Goal: Find specific page/section: Find specific page/section

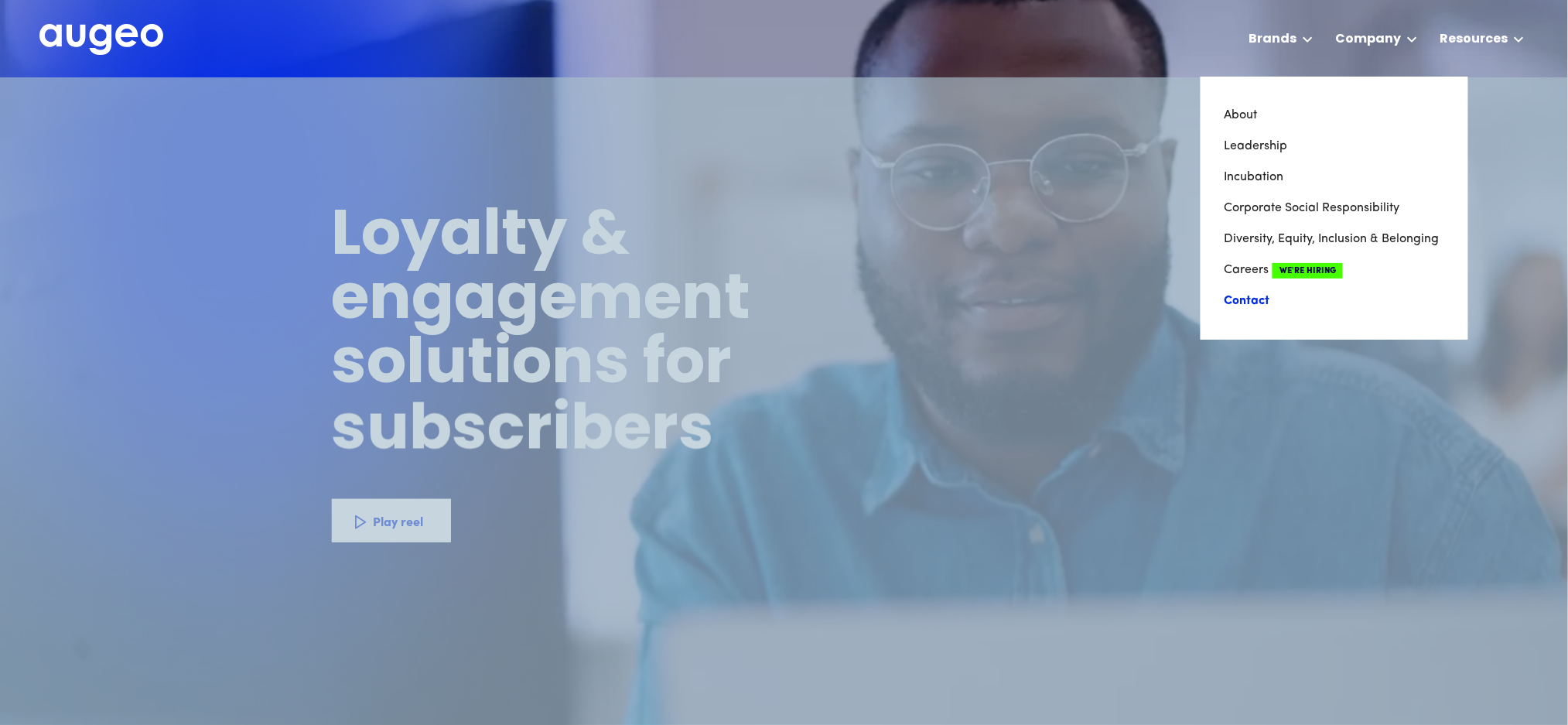
click at [1241, 302] on link "Contact" at bounding box center [1335, 301] width 221 height 31
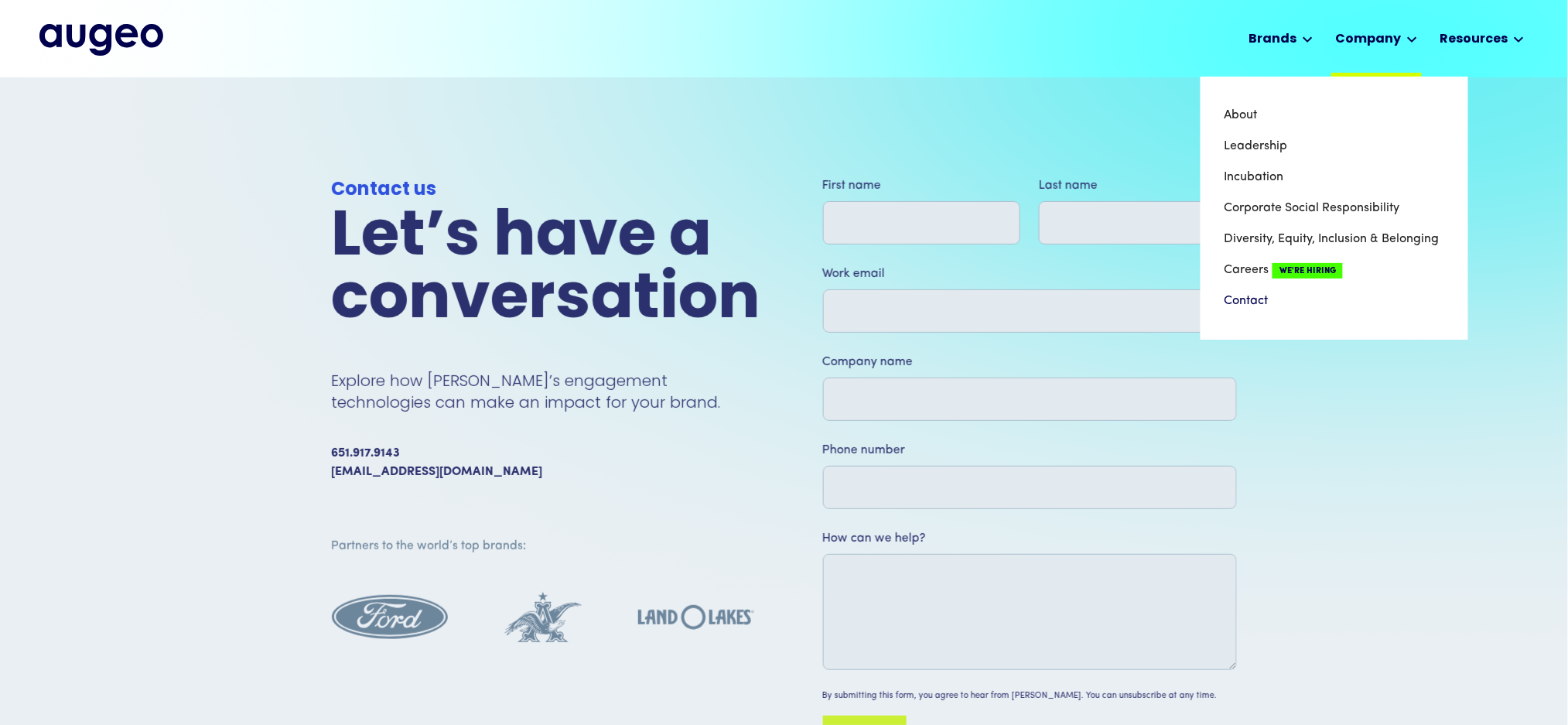
click at [1396, 29] on div "Company" at bounding box center [1376, 38] width 91 height 77
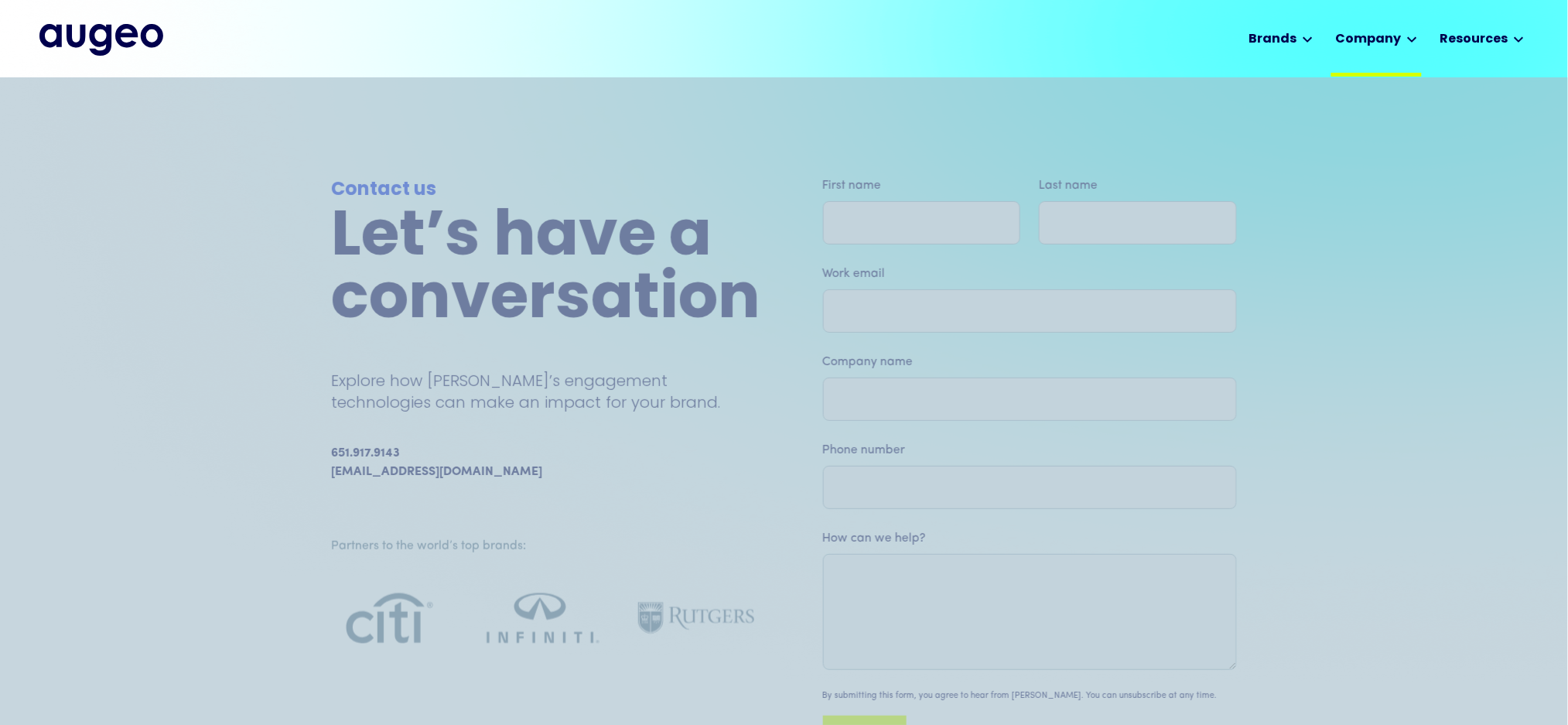
click at [1412, 38] on icon at bounding box center [1412, 40] width 11 height 7
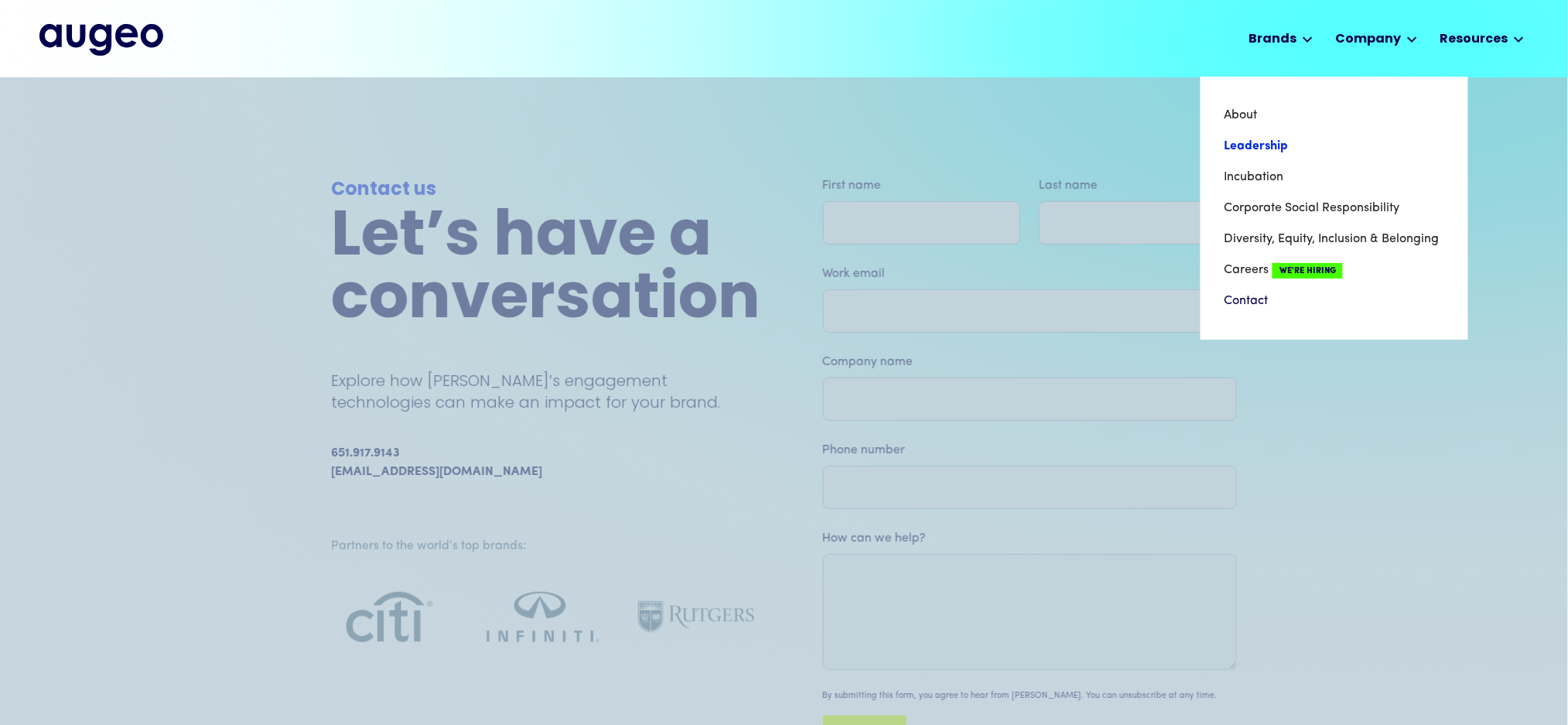
click at [1245, 145] on link "Leadership" at bounding box center [1335, 146] width 221 height 31
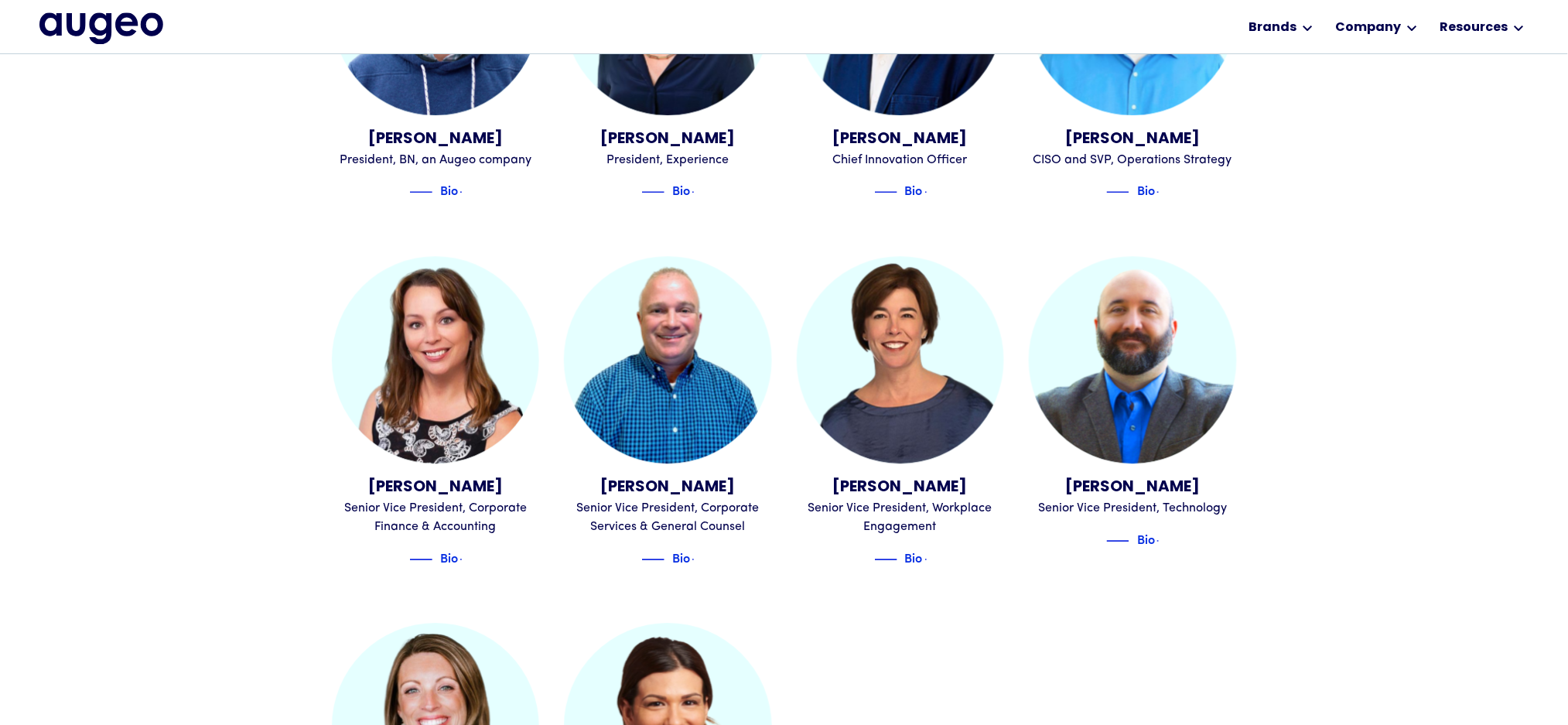
scroll to position [1456, 0]
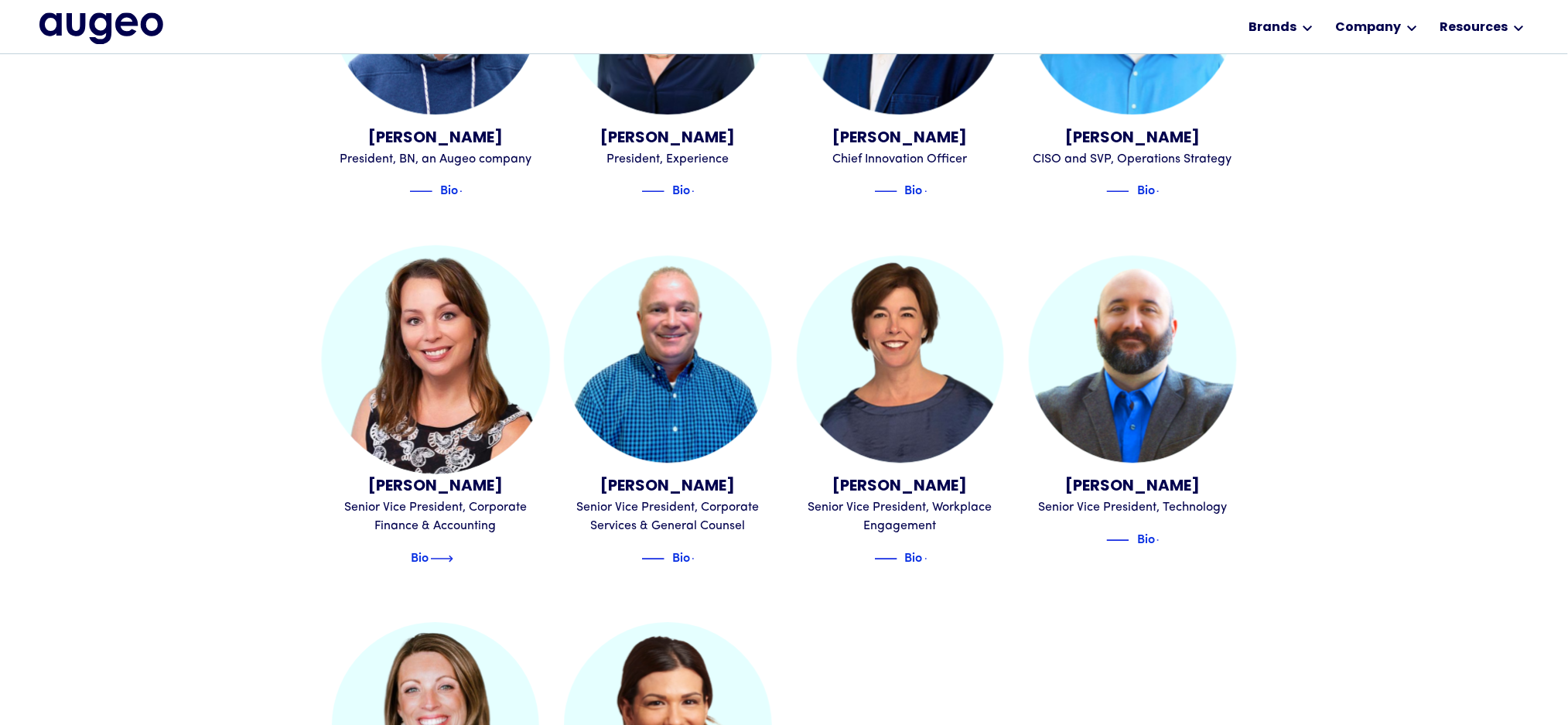
click at [418, 547] on div "Bio" at bounding box center [420, 556] width 18 height 19
